Goal: Task Accomplishment & Management: Complete application form

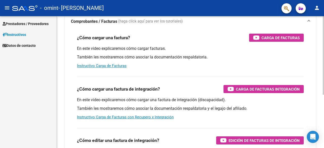
scroll to position [51, 0]
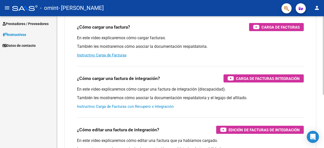
click at [158, 107] on link "Instructivo Carga de Facturas con Recupero x Integración" at bounding box center [125, 106] width 97 height 5
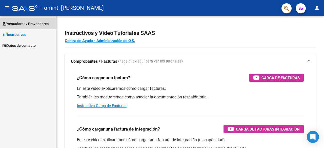
click at [43, 23] on span "Prestadores / Proveedores" at bounding box center [26, 24] width 46 height 6
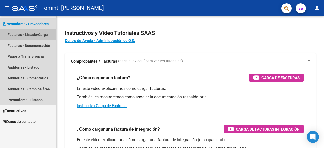
click at [46, 34] on link "Facturas - Listado/Carga" at bounding box center [28, 34] width 56 height 11
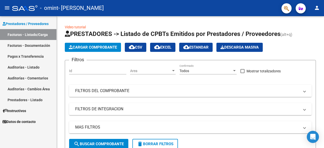
click at [40, 34] on link "Facturas - Listado/Carga" at bounding box center [28, 34] width 56 height 11
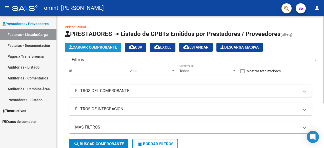
click at [108, 46] on span "Cargar Comprobante" at bounding box center [93, 47] width 48 height 5
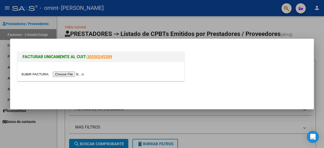
click at [67, 75] on input "file" at bounding box center [53, 74] width 64 height 5
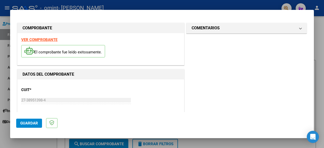
click at [27, 122] on span "Guardar" at bounding box center [29, 123] width 18 height 5
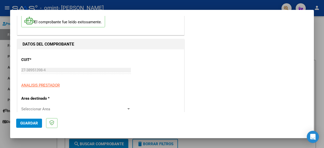
scroll to position [55, 0]
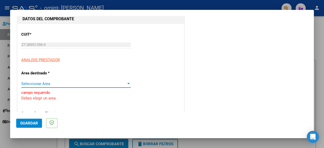
click at [51, 82] on span "Seleccionar Area" at bounding box center [73, 83] width 105 height 5
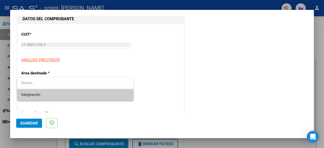
click at [55, 96] on span "Integración" at bounding box center [75, 94] width 108 height 11
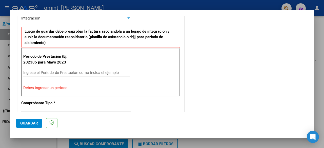
scroll to position [131, 0]
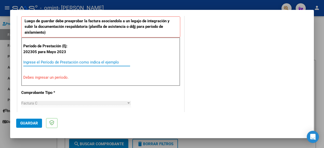
click at [52, 61] on input "Ingrese el Período de Prestación como indica el ejemplo" at bounding box center [76, 62] width 107 height 5
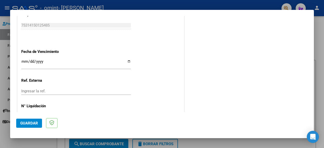
scroll to position [334, 0]
type input "202507"
click at [41, 58] on div "Ingresar la fecha" at bounding box center [76, 63] width 110 height 11
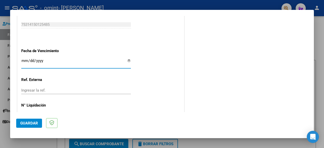
click at [127, 60] on input "Ingresar la fecha" at bounding box center [76, 63] width 110 height 8
type input "[DATE]"
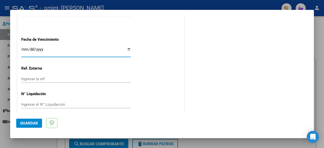
scroll to position [350, 0]
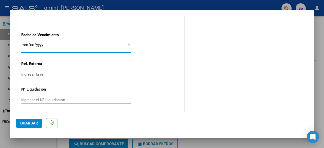
click at [39, 72] on input "Ingresar la ref." at bounding box center [76, 74] width 110 height 5
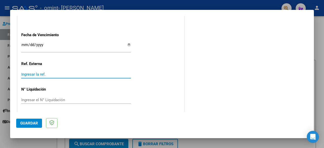
click at [48, 72] on input "Ingresar la ref." at bounding box center [76, 74] width 110 height 5
type input "7"
click at [55, 98] on input "Ingresar el N° Liquidación" at bounding box center [76, 100] width 110 height 5
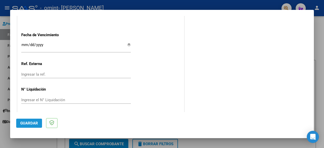
click at [27, 126] on button "Guardar" at bounding box center [29, 123] width 26 height 9
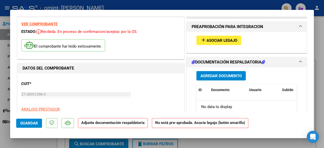
scroll to position [0, 0]
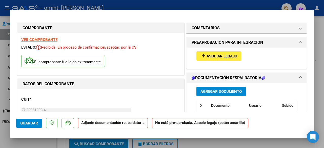
click at [229, 54] on span "Asociar Legajo" at bounding box center [221, 56] width 31 height 5
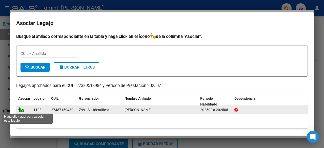
click at [22, 110] on icon at bounding box center [21, 110] width 6 height 6
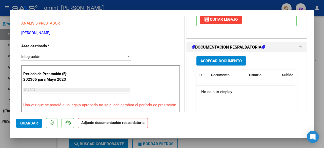
scroll to position [101, 0]
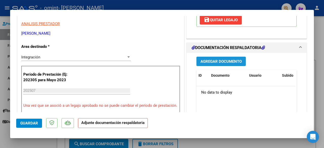
click at [223, 63] on button "Agregar Documento" at bounding box center [220, 61] width 49 height 9
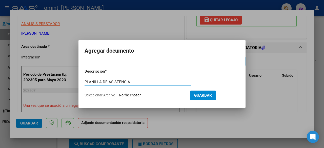
type input "PLANILLA DE ASISTENCIA"
click at [160, 96] on input "Seleccionar Archivo" at bounding box center [152, 95] width 67 height 5
type input "C:\fakepath\[PERSON_NAME] asistencia. pdf (6).pdf"
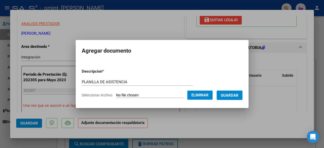
click at [228, 94] on span "Guardar" at bounding box center [230, 95] width 18 height 5
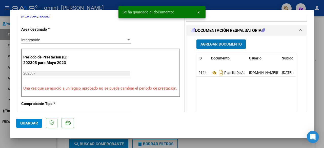
scroll to position [126, 0]
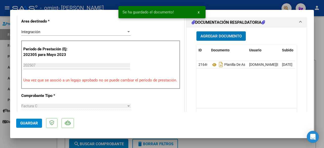
click at [23, 123] on span "Guardar" at bounding box center [29, 123] width 18 height 5
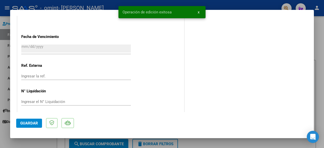
scroll to position [361, 0]
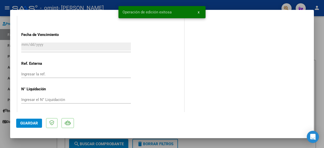
click at [28, 122] on span "Guardar" at bounding box center [29, 123] width 18 height 5
click at [199, 13] on span "x" at bounding box center [199, 12] width 2 height 5
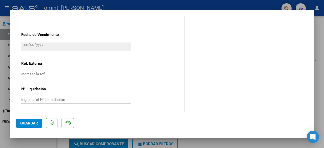
click at [316, 34] on div at bounding box center [162, 74] width 324 height 148
type input "$ 0,00"
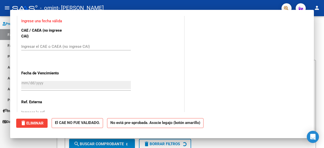
scroll to position [400, 0]
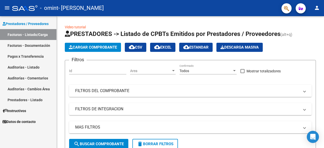
click at [29, 43] on link "Facturas - Documentación" at bounding box center [28, 45] width 56 height 11
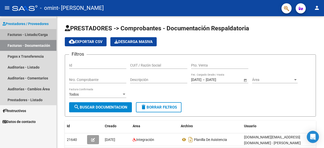
click at [32, 38] on link "Facturas - Listado/Carga" at bounding box center [28, 34] width 56 height 11
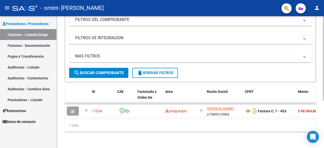
scroll to position [74, 0]
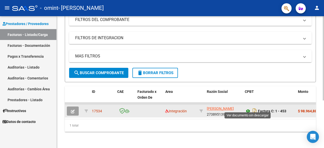
click at [248, 108] on icon at bounding box center [248, 111] width 7 height 6
